Goal: Task Accomplishment & Management: Manage account settings

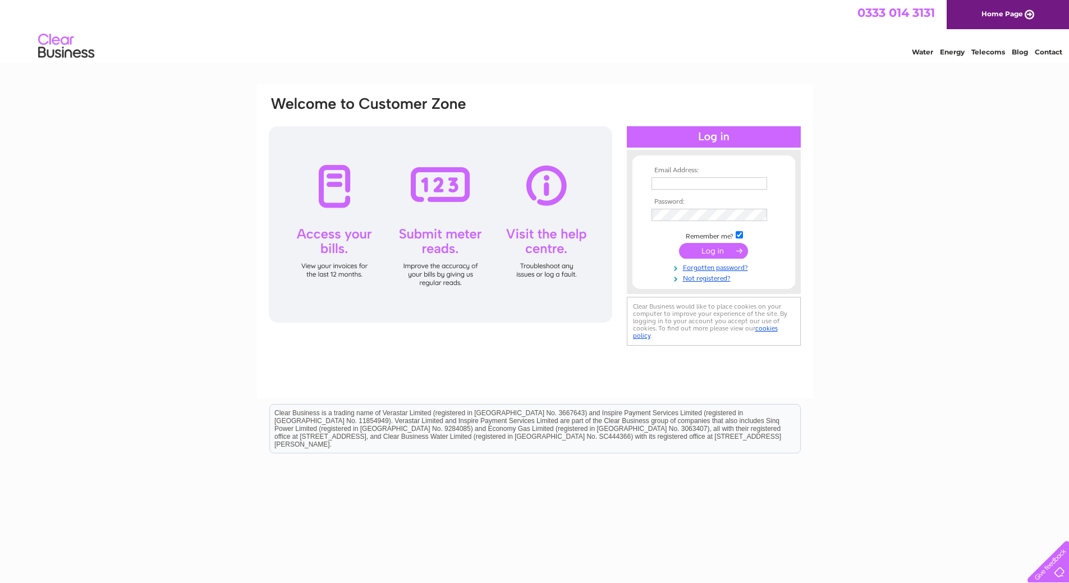
type input "glen.mcculloch@savills.com"
click at [718, 252] on input "submit" at bounding box center [713, 251] width 69 height 16
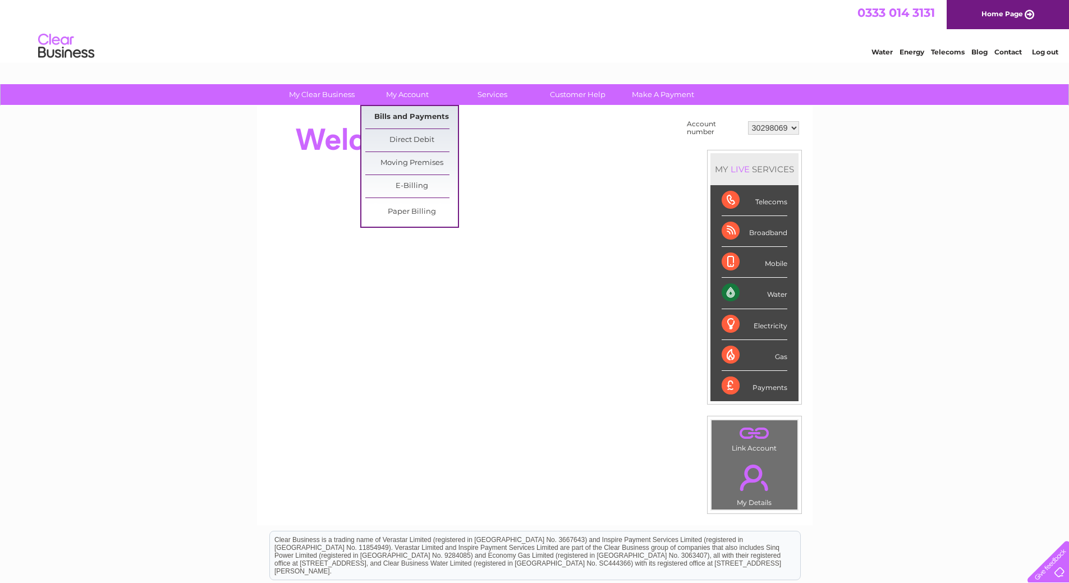
click at [405, 108] on link "Bills and Payments" at bounding box center [411, 117] width 93 height 22
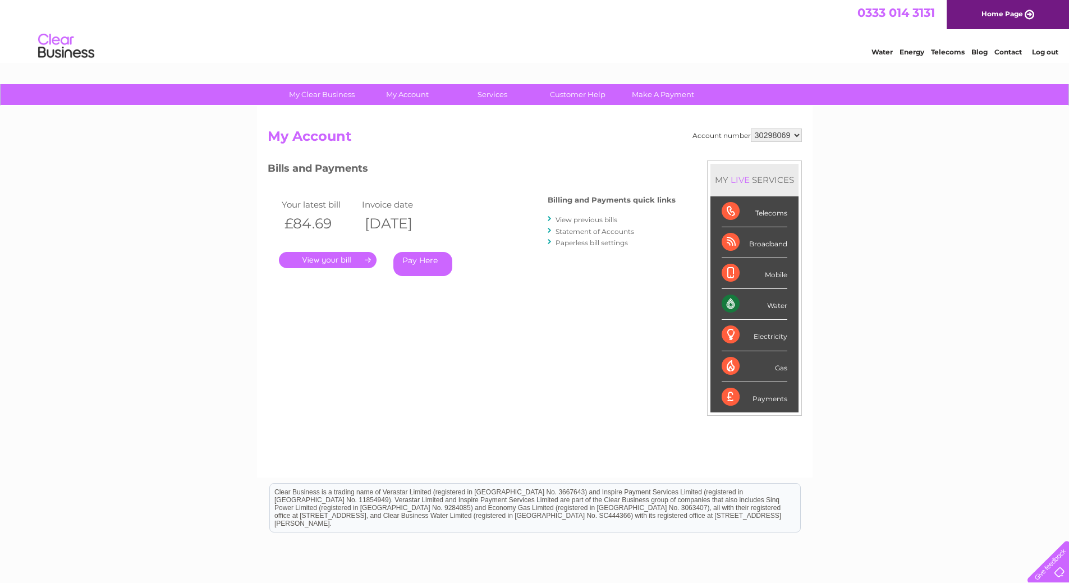
click at [366, 262] on link "." at bounding box center [328, 260] width 98 height 16
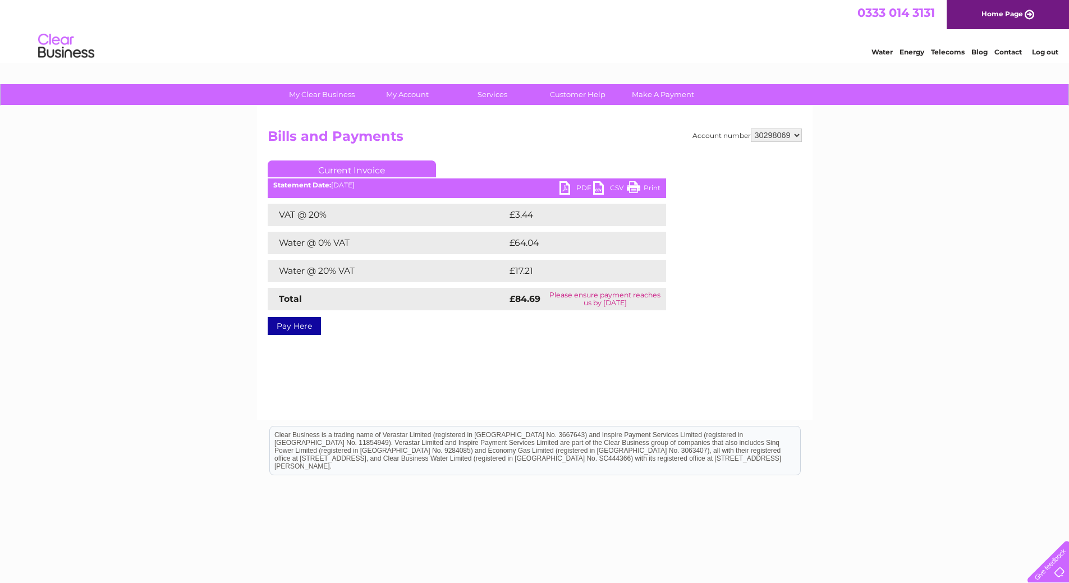
click at [576, 184] on link "PDF" at bounding box center [577, 189] width 34 height 16
